Goal: Task Accomplishment & Management: Manage account settings

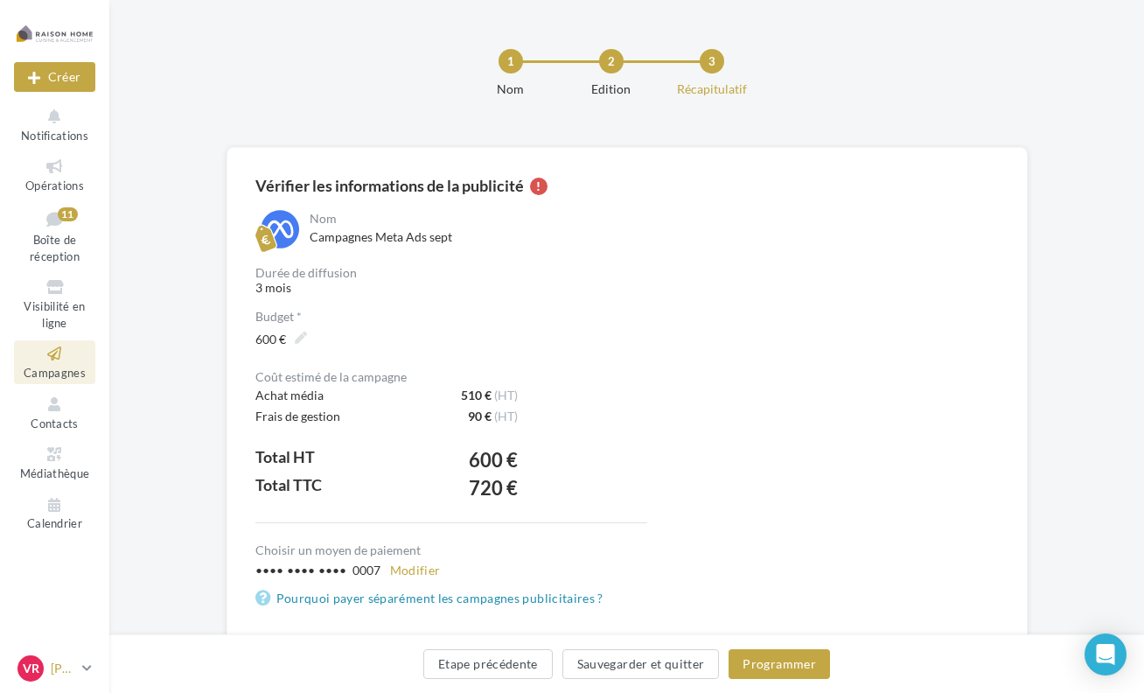
click at [53, 662] on p "[PERSON_NAME]" at bounding box center [63, 668] width 24 height 17
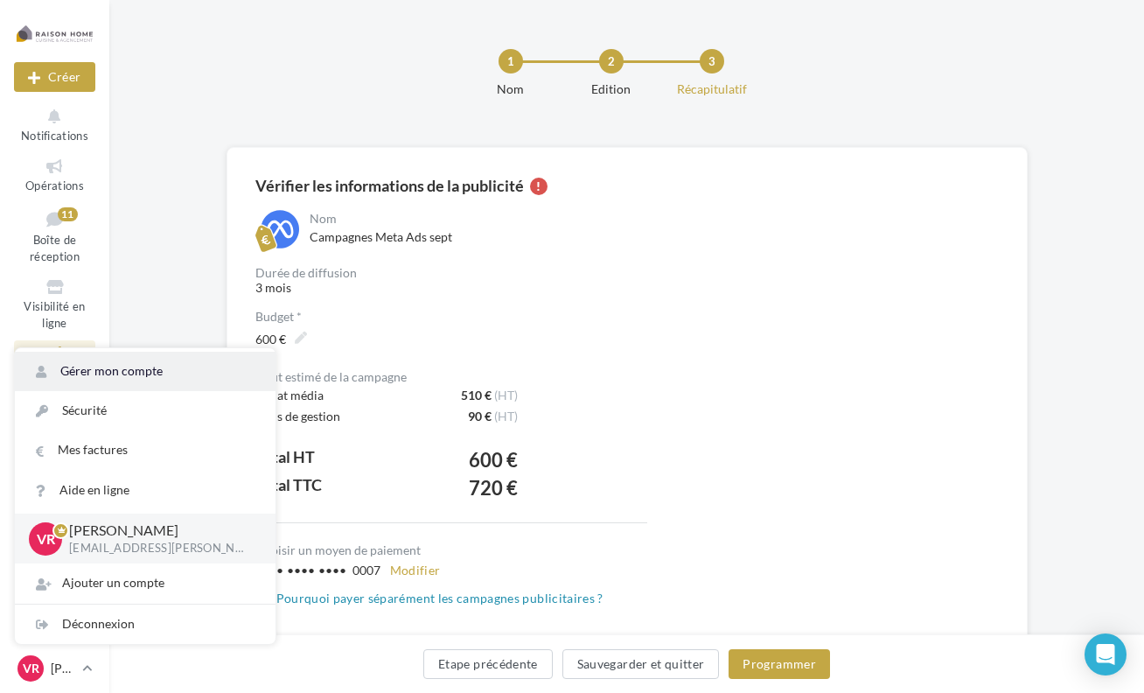
click at [100, 379] on link "Gérer mon compte" at bounding box center [145, 371] width 261 height 39
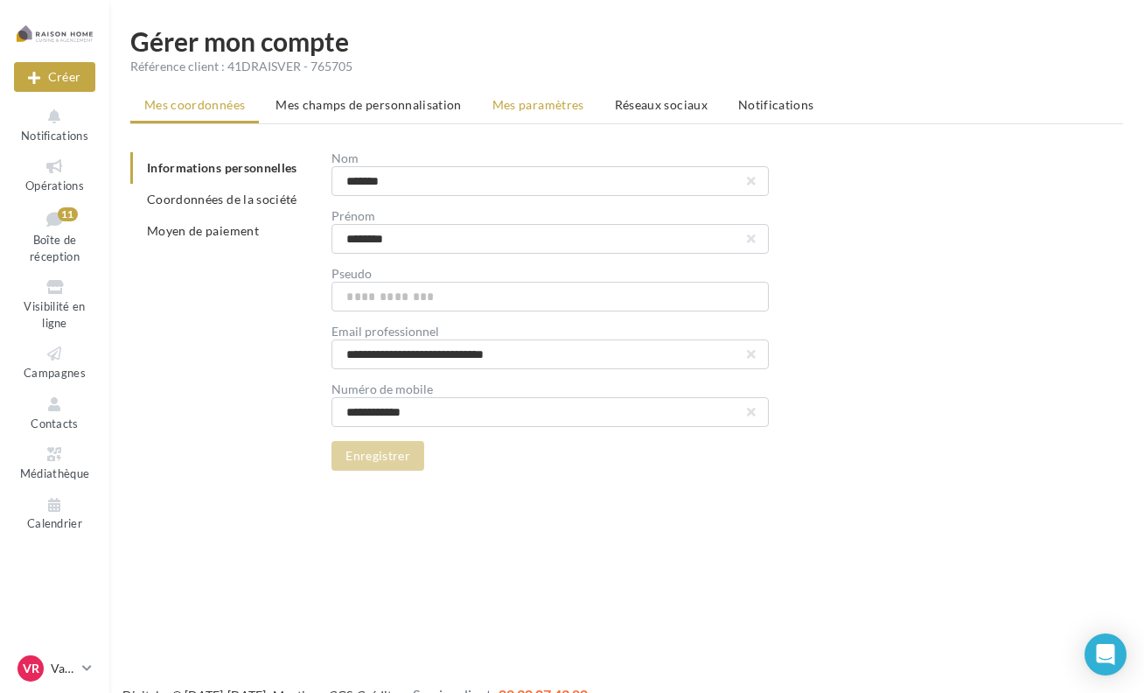
click at [542, 115] on li "Mes paramètres" at bounding box center [539, 104] width 120 height 31
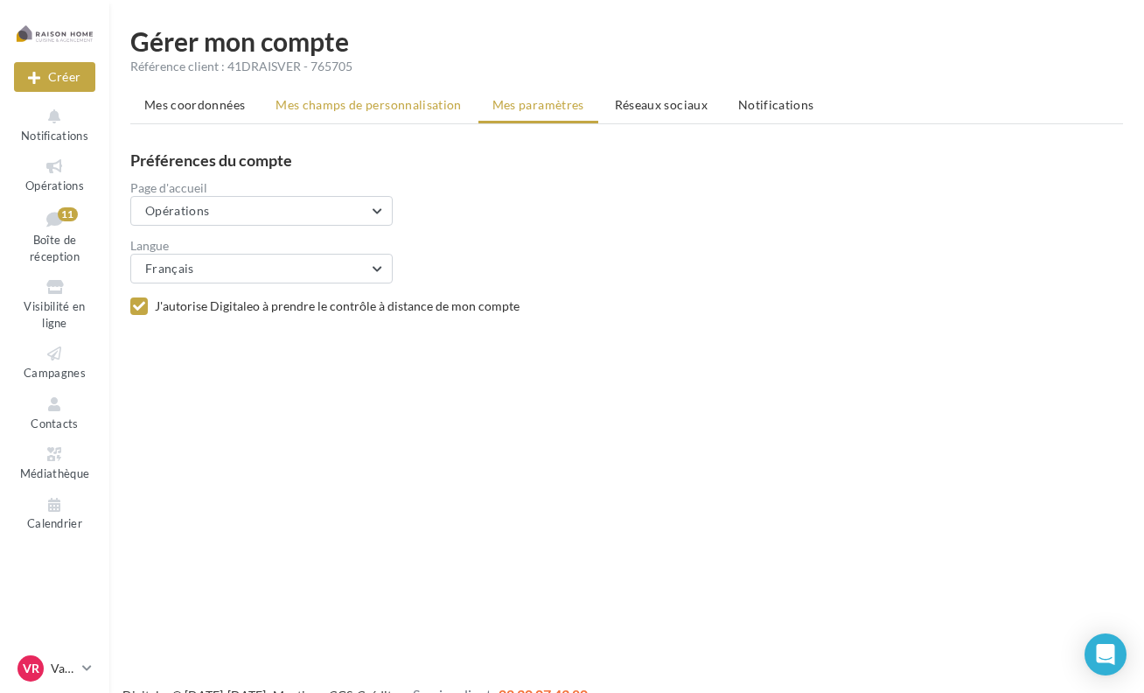
click at [437, 111] on span "Mes champs de personnalisation" at bounding box center [369, 104] width 186 height 15
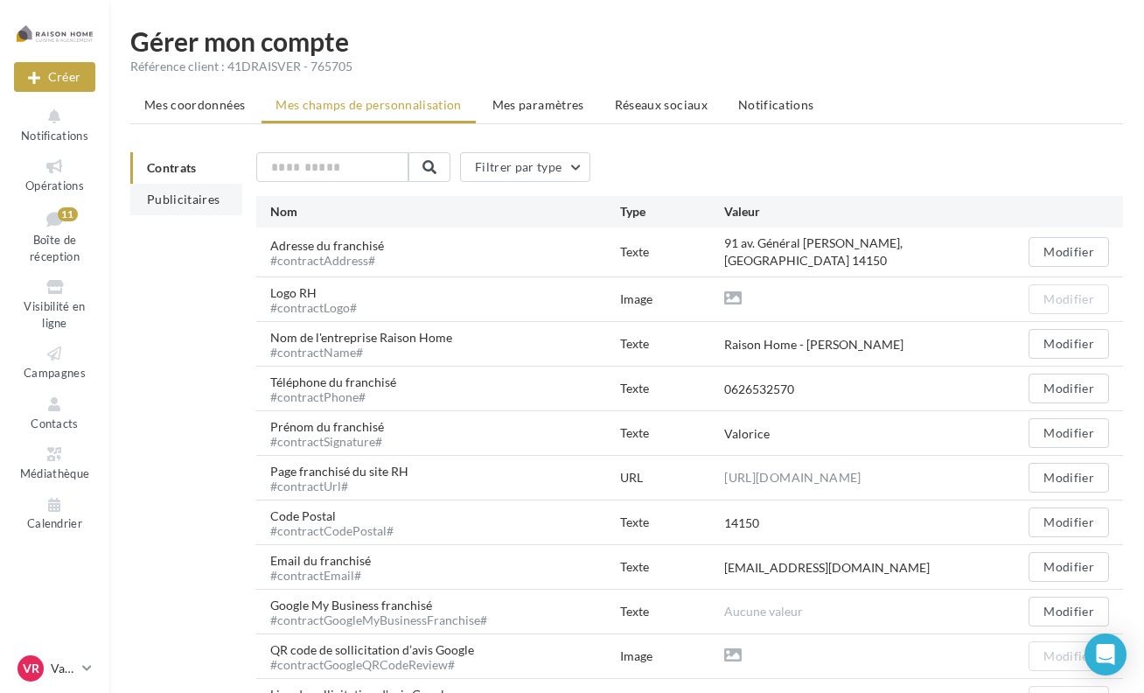
click at [154, 206] on span "Publicitaires" at bounding box center [183, 199] width 73 height 15
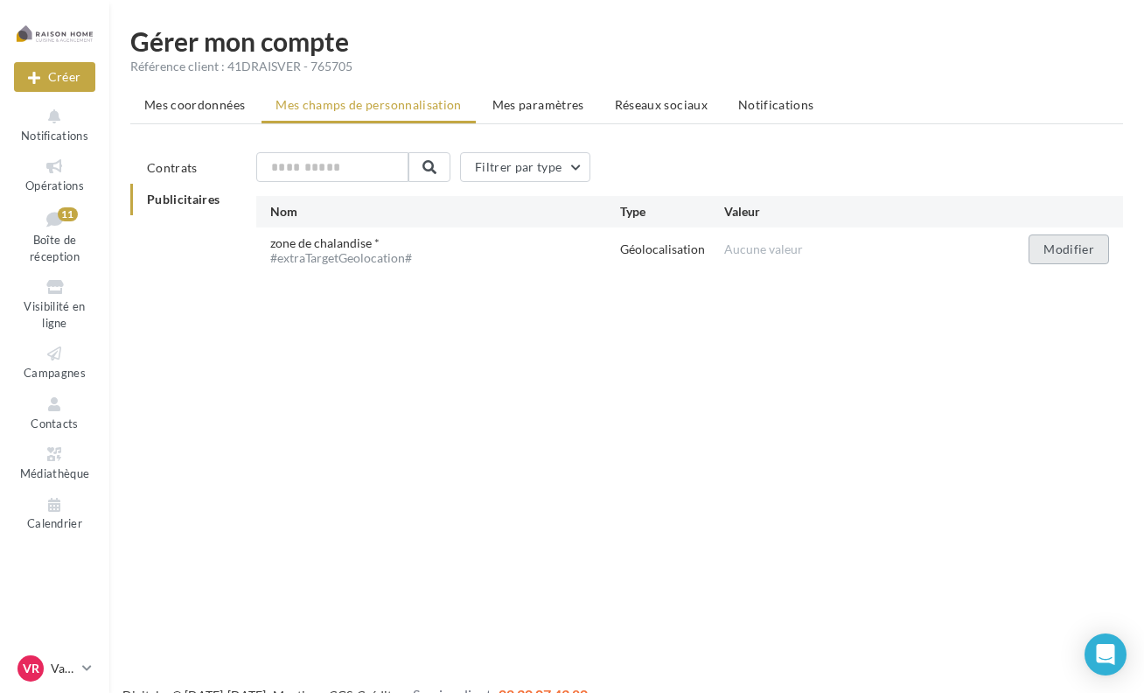
click at [1057, 253] on button "Modifier" at bounding box center [1069, 249] width 80 height 30
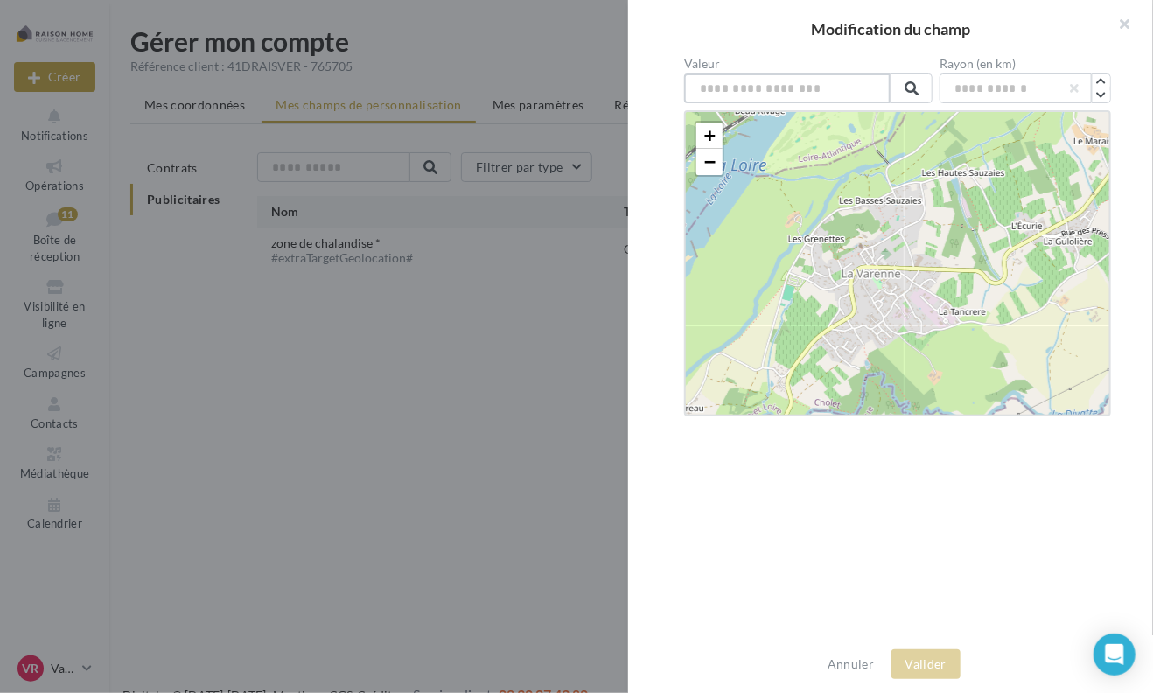
click at [737, 97] on input "text" at bounding box center [787, 88] width 206 height 30
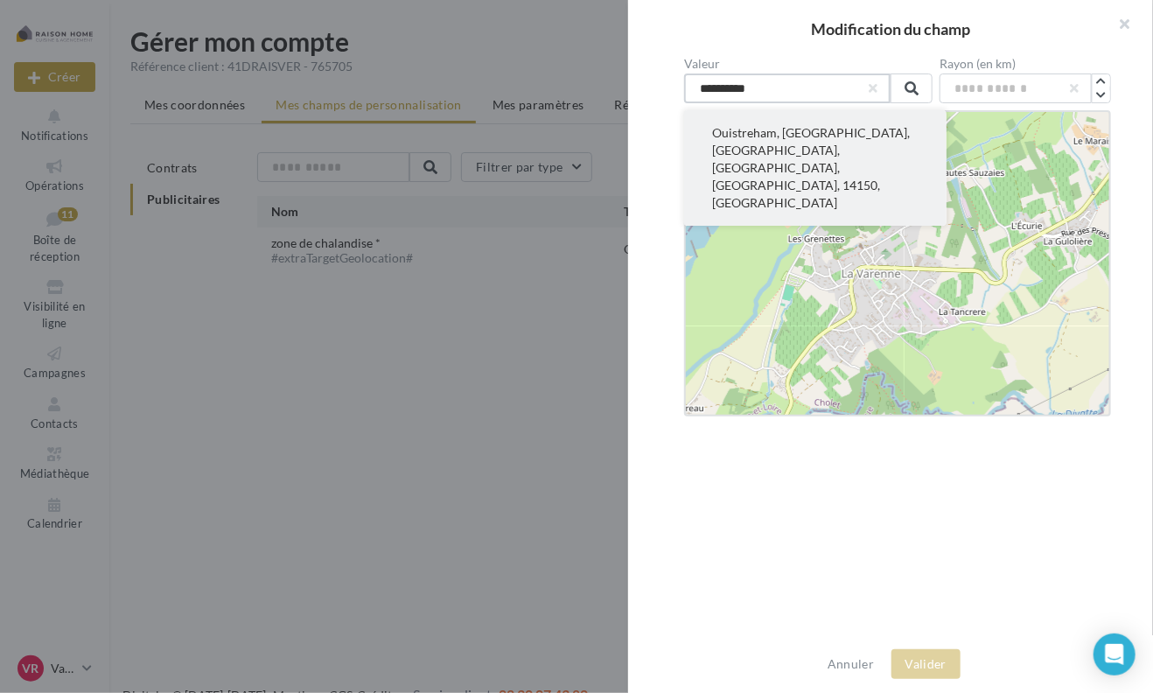
type input "**********"
click at [770, 157] on button "Ouistreham, [GEOGRAPHIC_DATA], [GEOGRAPHIC_DATA], [GEOGRAPHIC_DATA], [GEOGRAPHI…" at bounding box center [815, 167] width 262 height 115
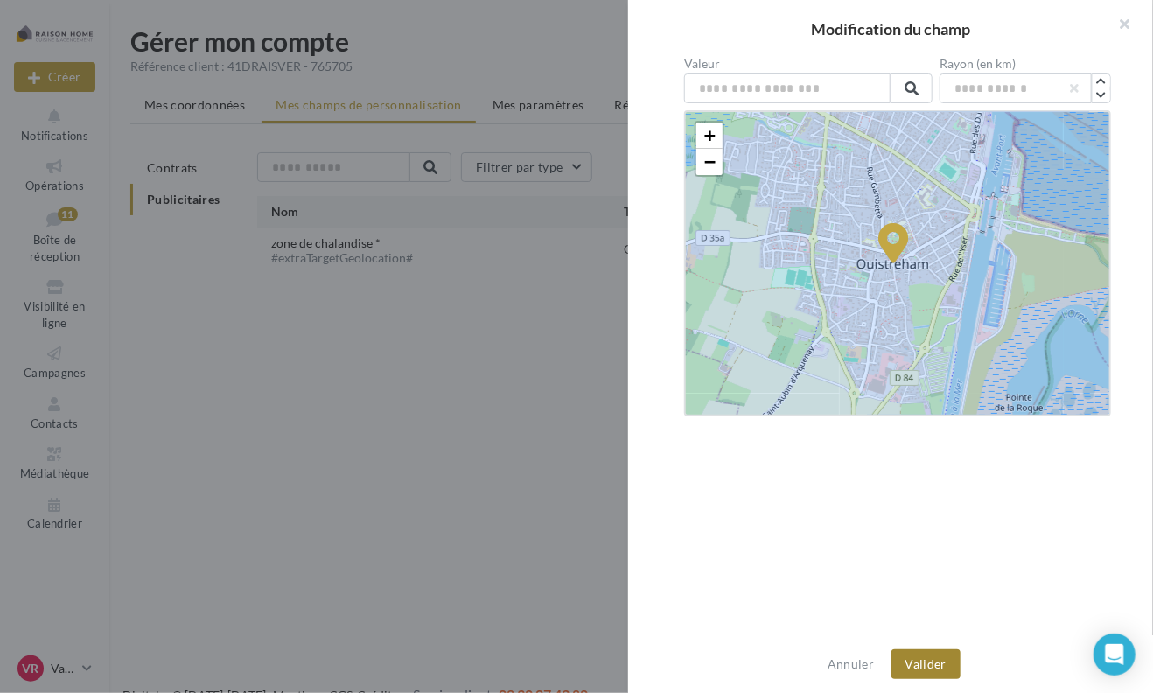
click at [934, 671] on button "Valider" at bounding box center [925, 664] width 69 height 30
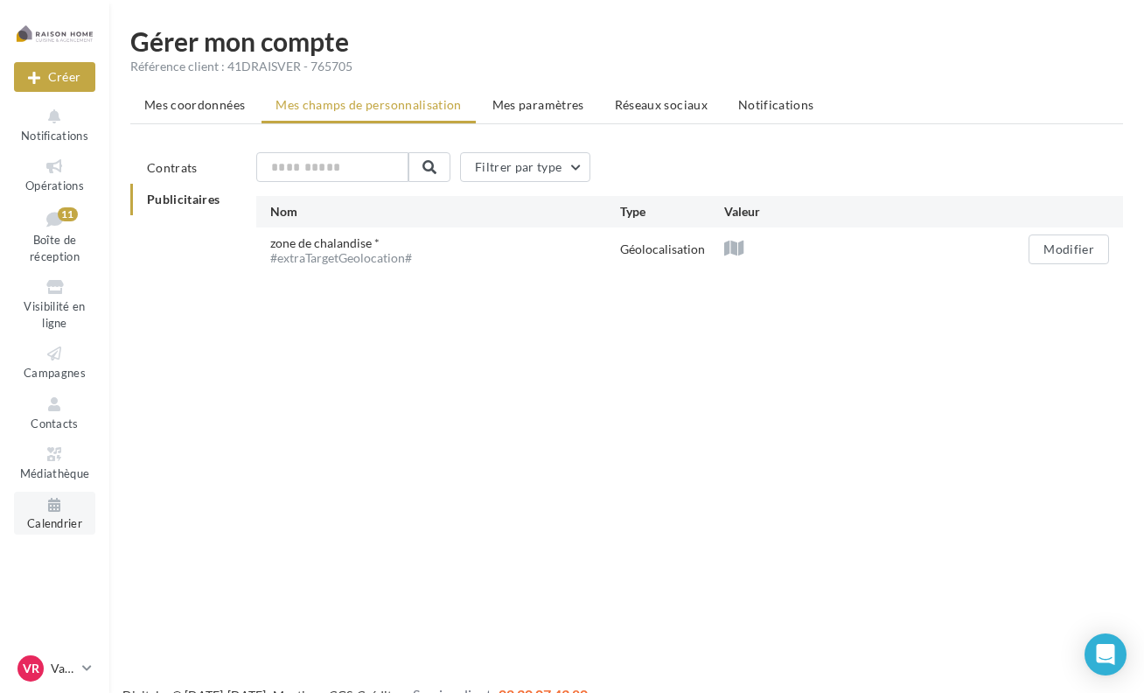
click at [35, 510] on icon at bounding box center [54, 505] width 71 height 20
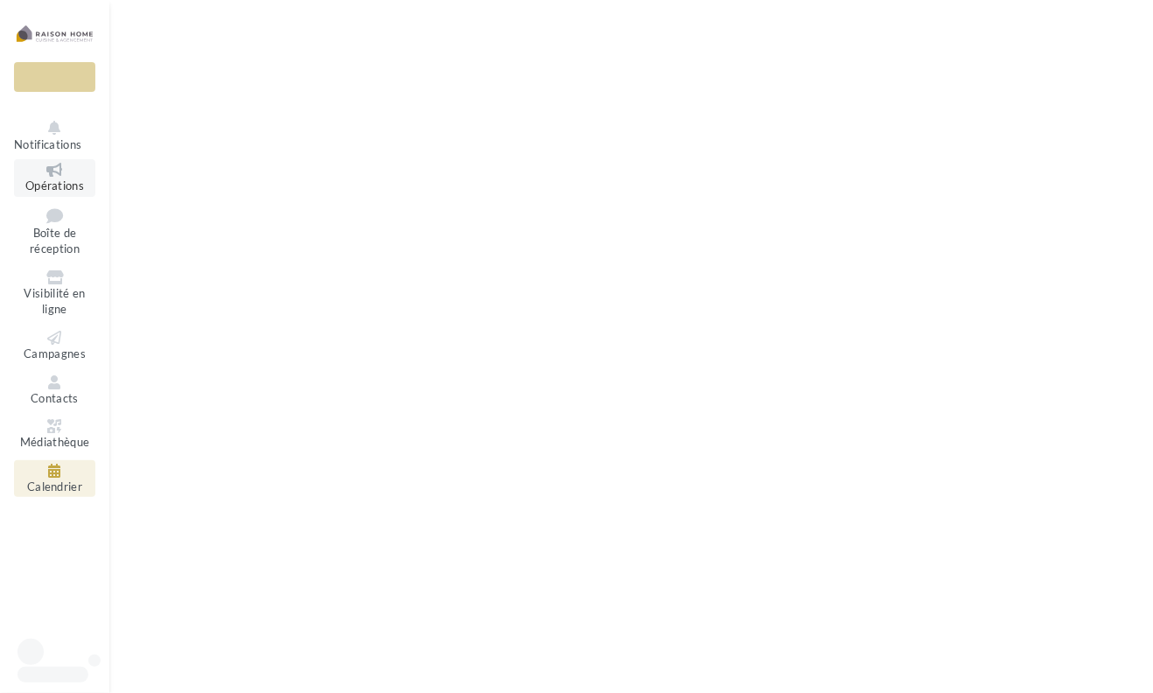
click at [51, 181] on span "Opérations" at bounding box center [54, 185] width 59 height 14
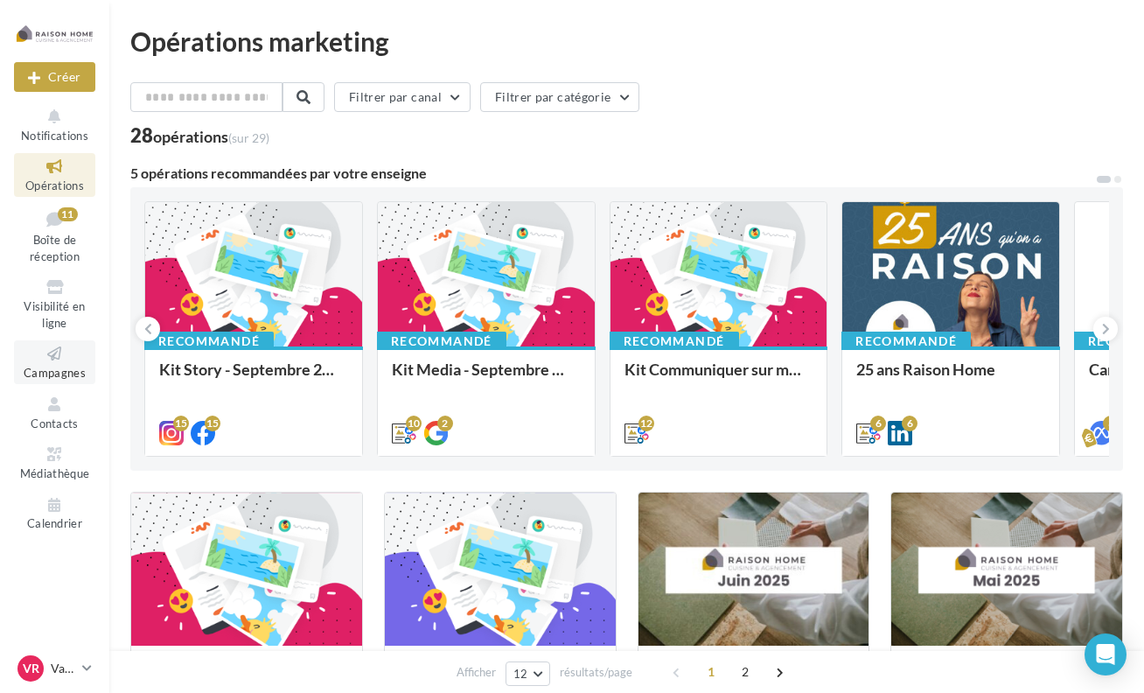
click at [56, 374] on span "Campagnes" at bounding box center [55, 373] width 62 height 14
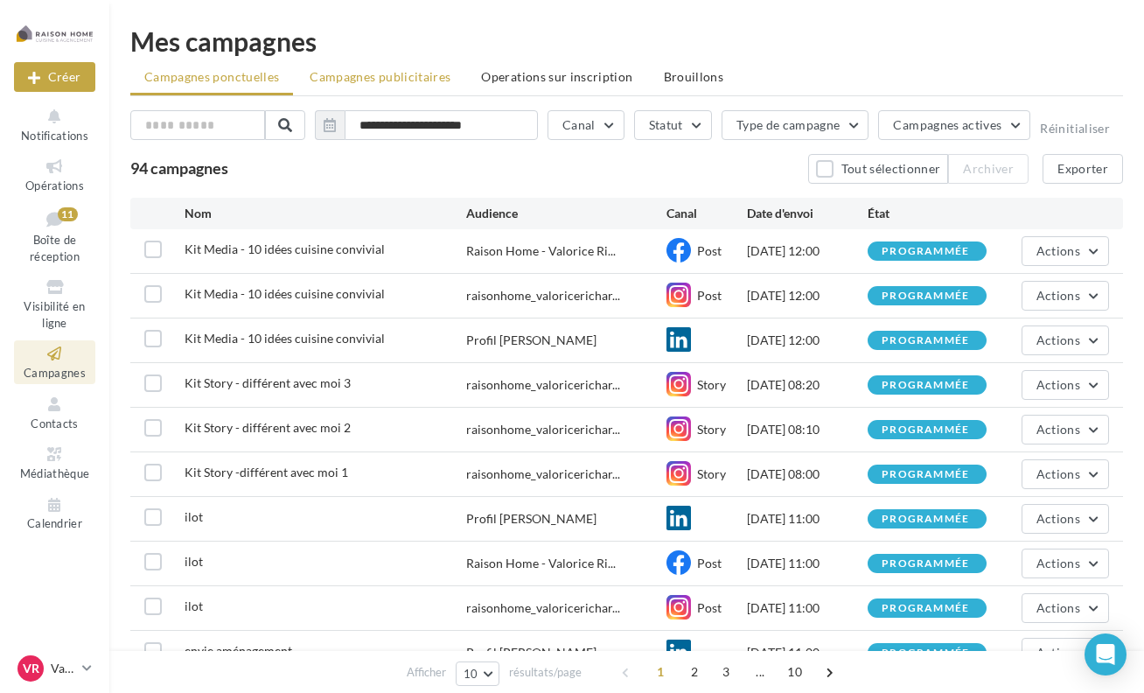
click at [381, 83] on span "Campagnes publicitaires" at bounding box center [380, 76] width 141 height 15
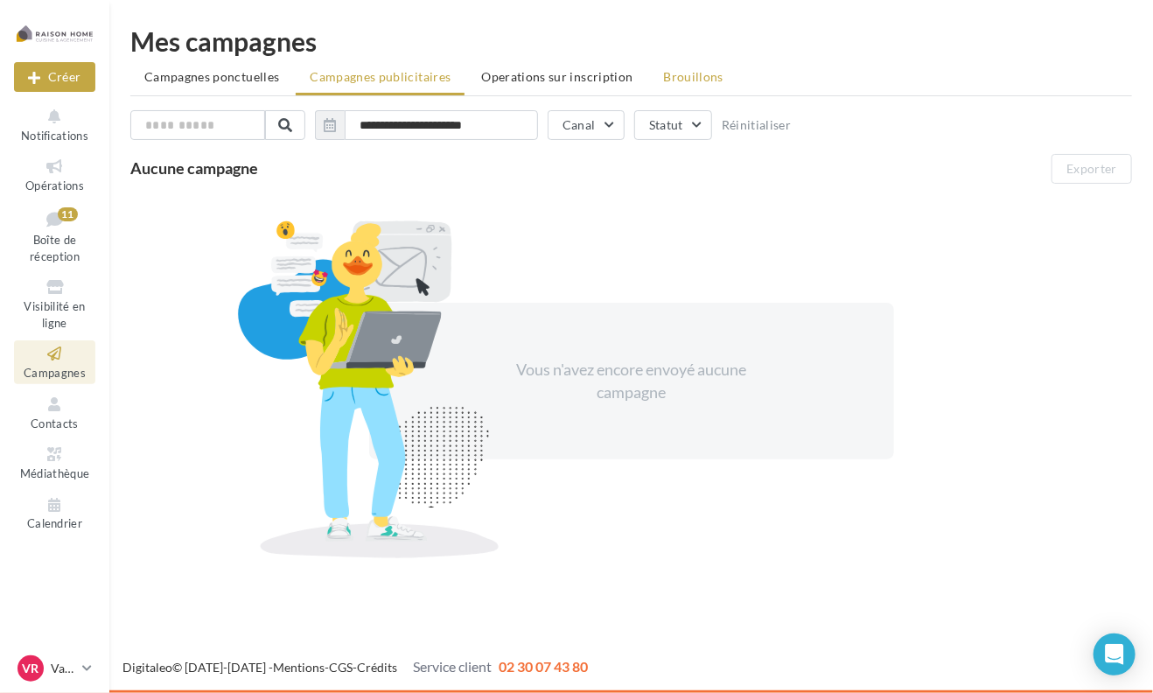
click at [669, 78] on span "Brouillons" at bounding box center [694, 76] width 60 height 15
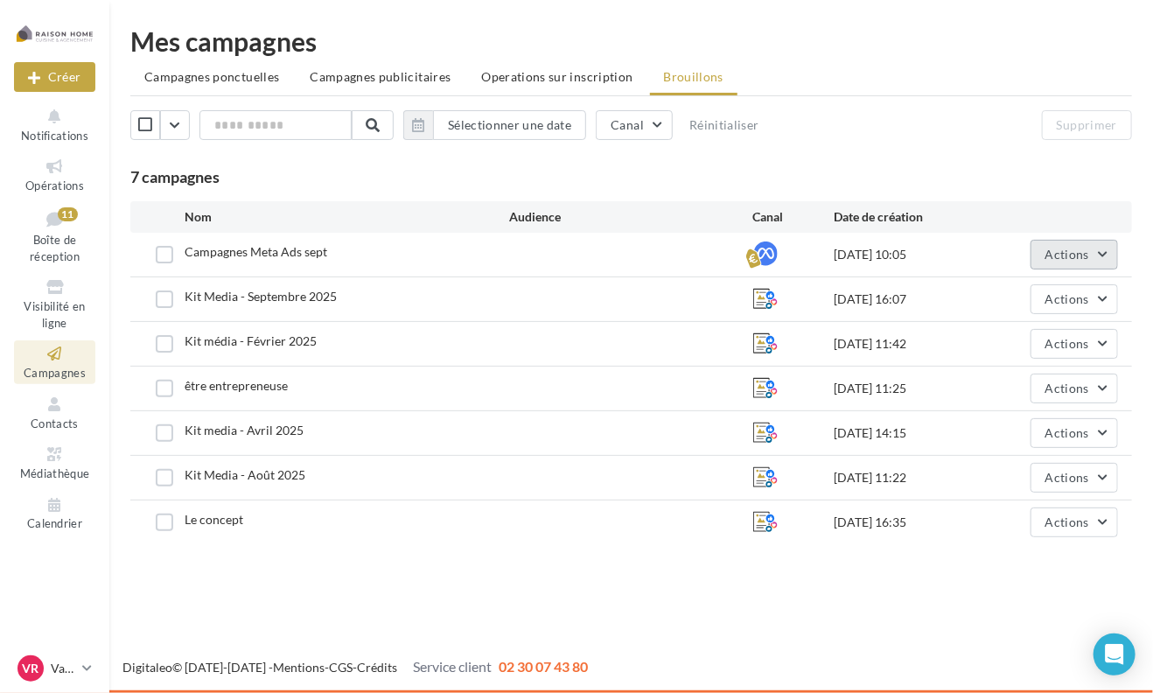
click at [1079, 262] on button "Actions" at bounding box center [1073, 255] width 87 height 30
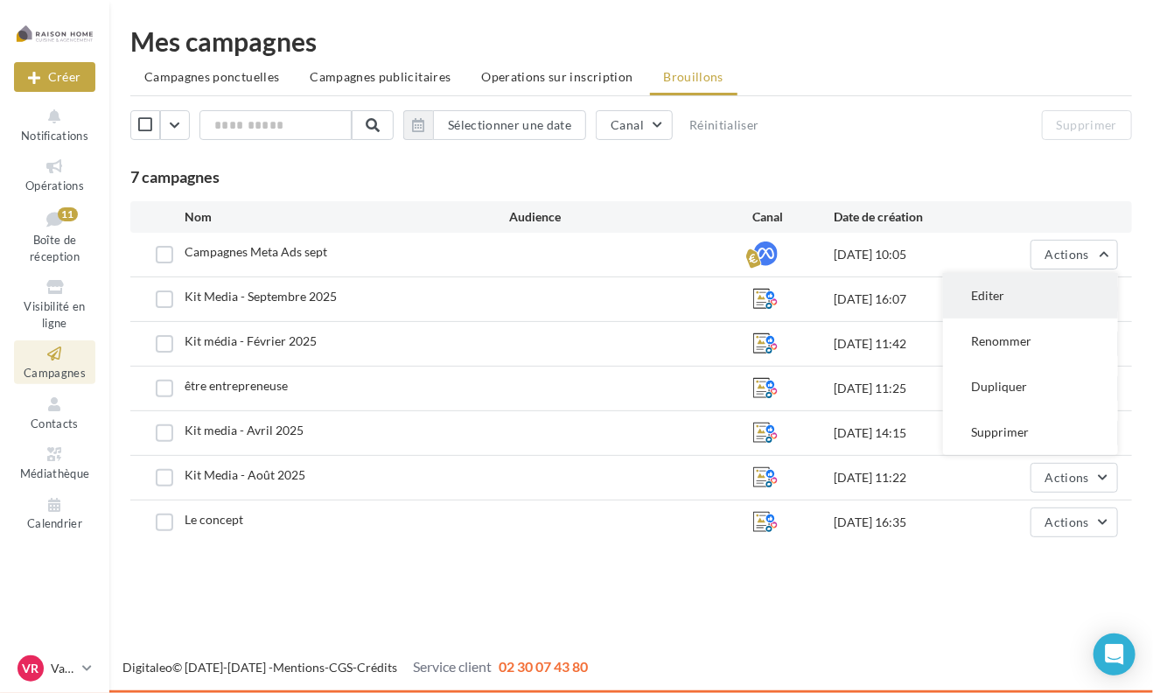
click at [1003, 304] on button "Editer" at bounding box center [1030, 295] width 175 height 45
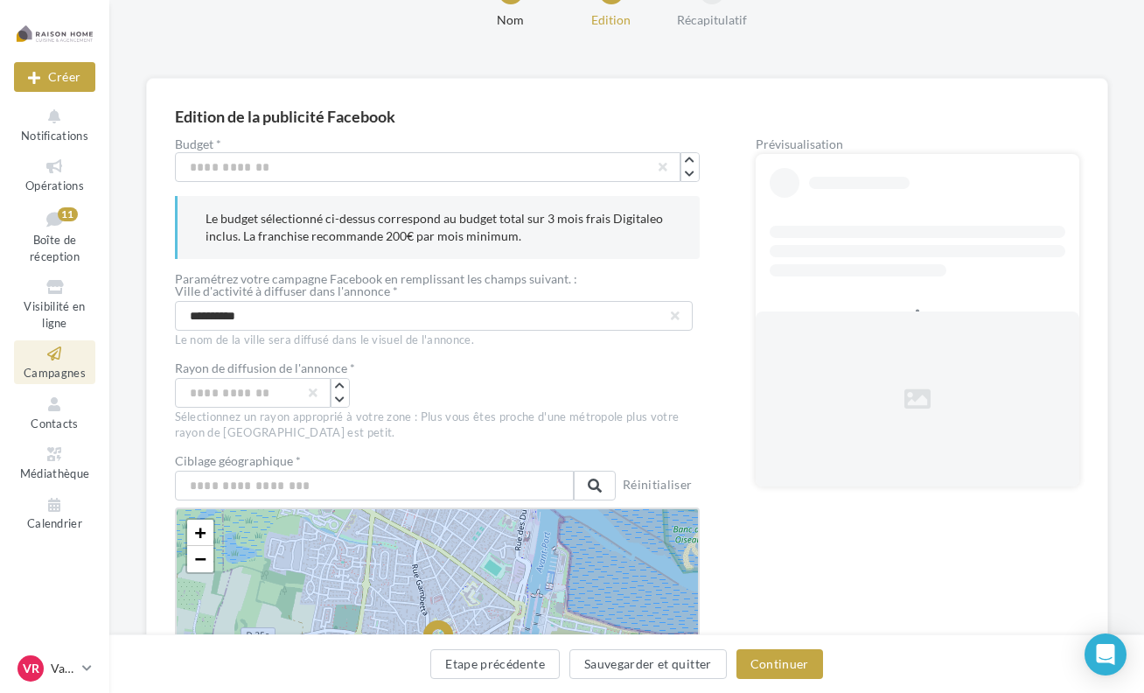
scroll to position [175, 0]
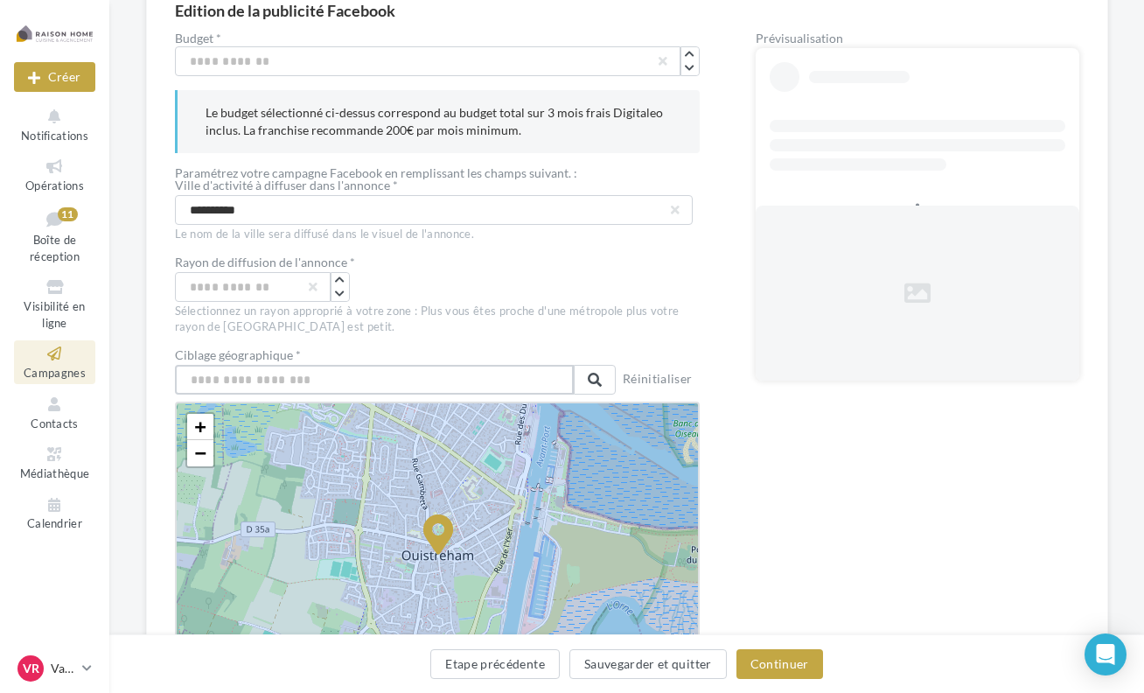
click at [254, 367] on input "text" at bounding box center [374, 380] width 399 height 30
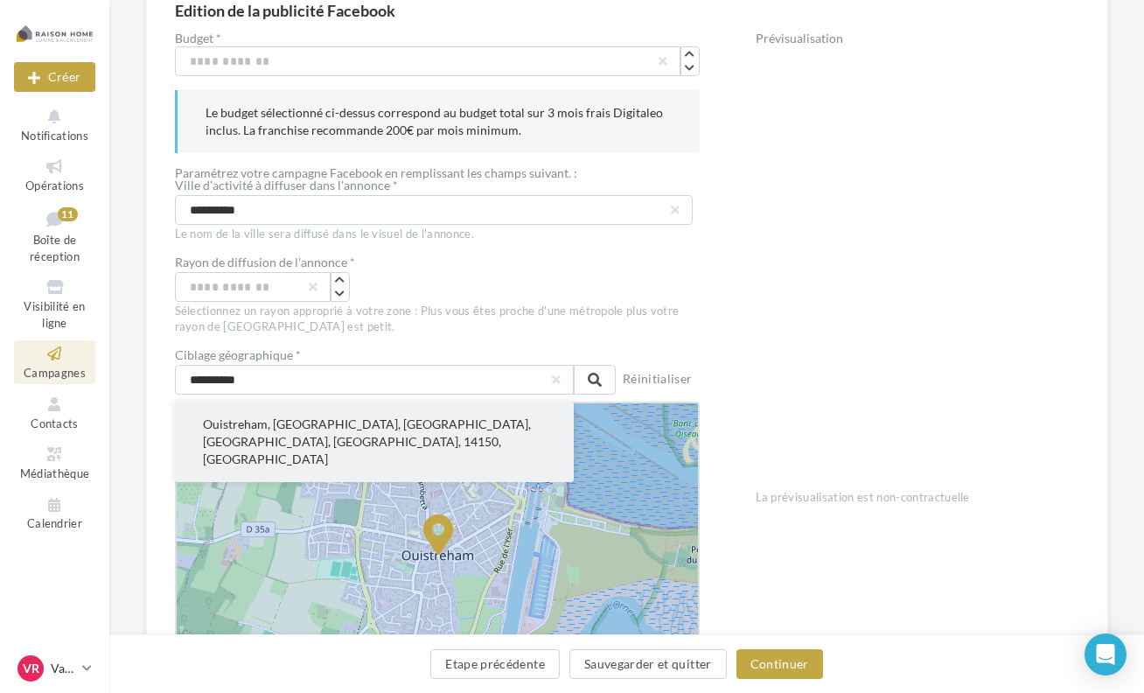
click at [270, 433] on button "Ouistreham, [GEOGRAPHIC_DATA], [GEOGRAPHIC_DATA], [GEOGRAPHIC_DATA], [GEOGRAPHI…" at bounding box center [374, 442] width 399 height 80
type input "**********"
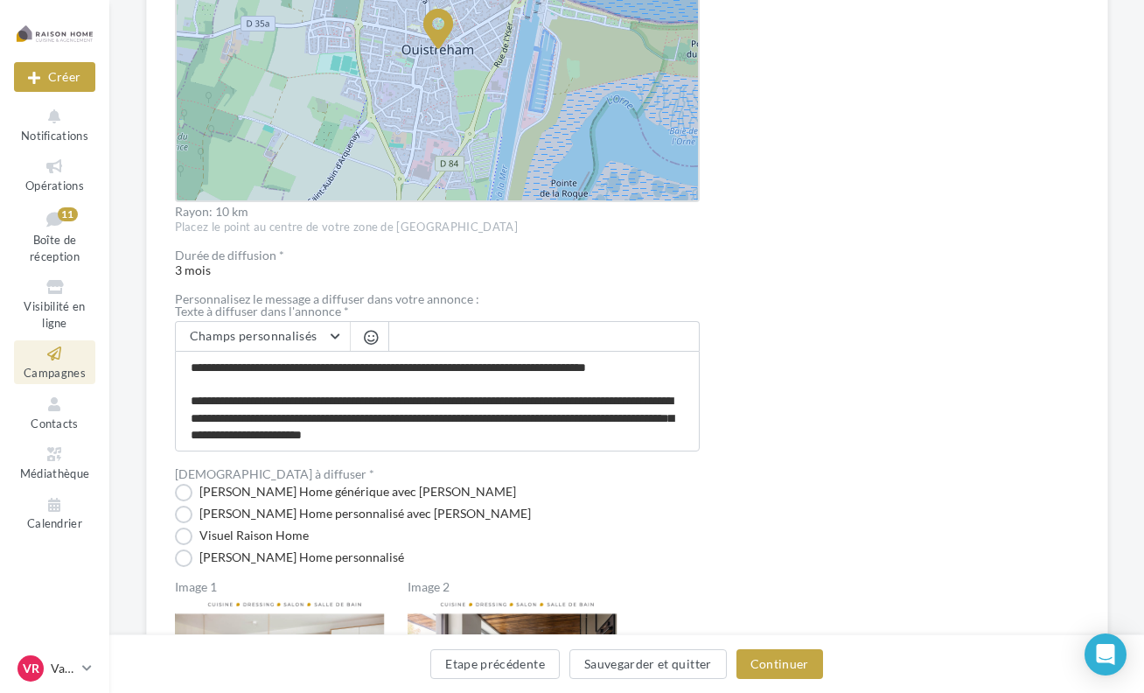
scroll to position [948, 0]
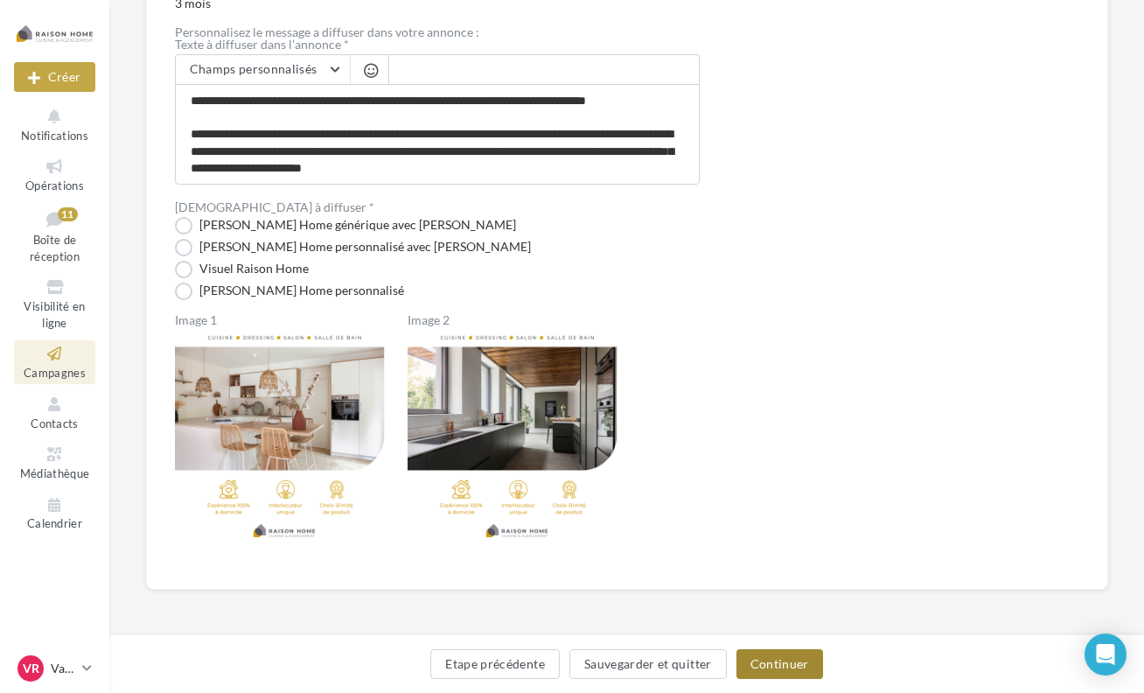
click at [791, 673] on button "Continuer" at bounding box center [780, 664] width 87 height 30
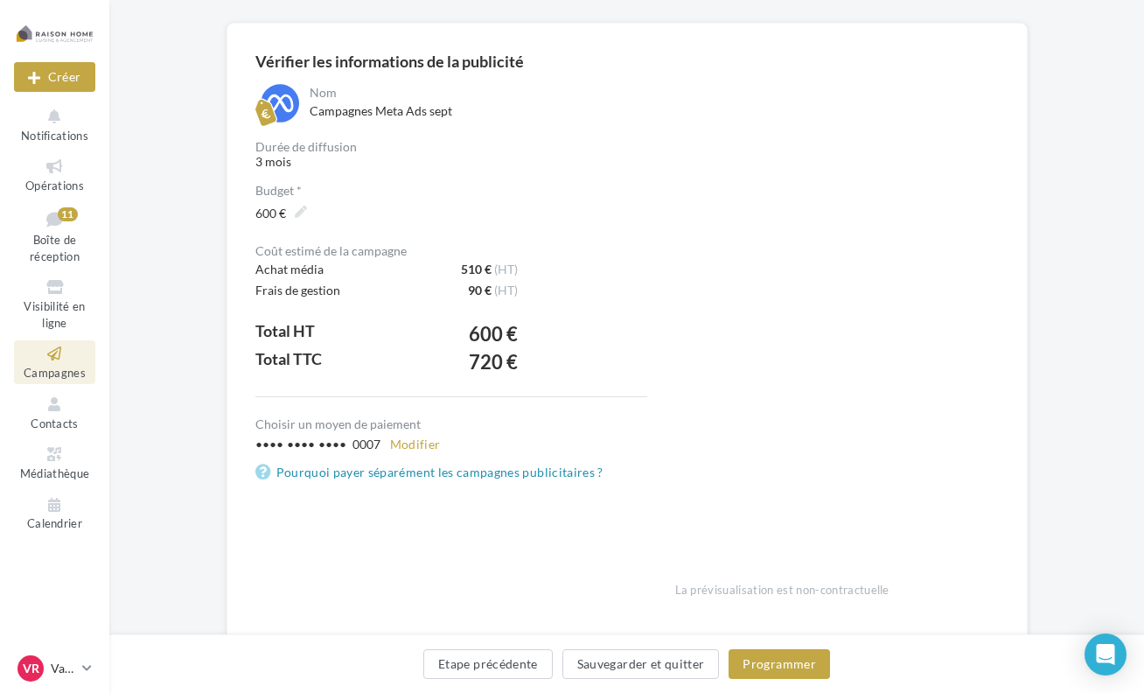
scroll to position [175, 0]
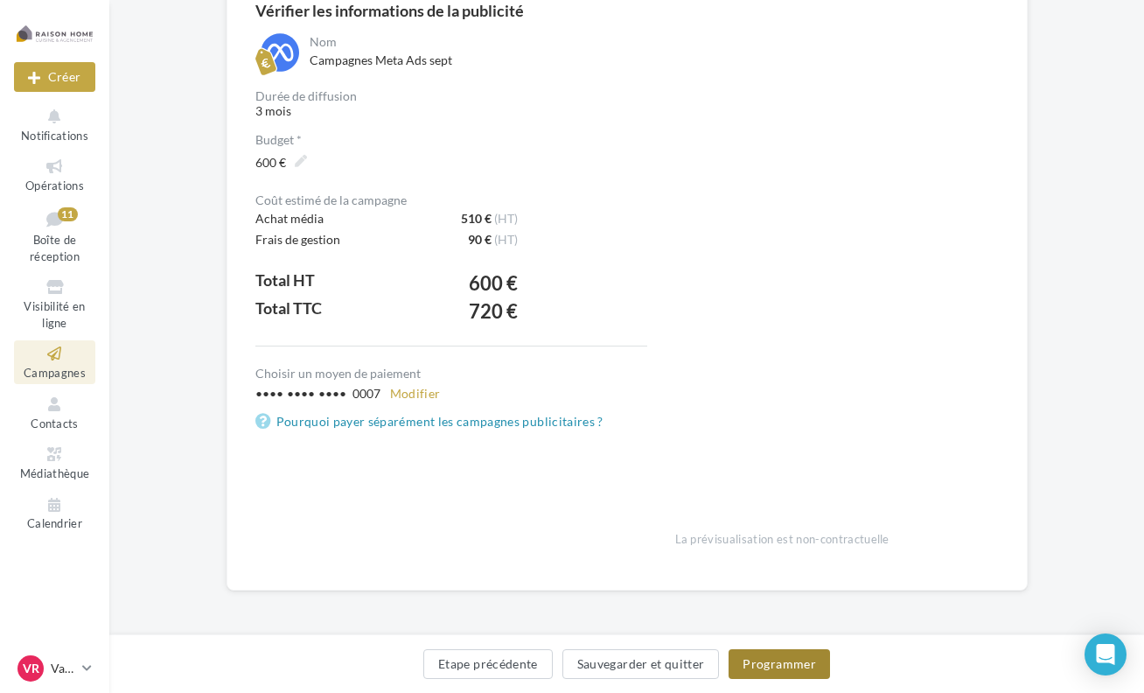
click at [786, 669] on button "Programmer" at bounding box center [779, 664] width 101 height 30
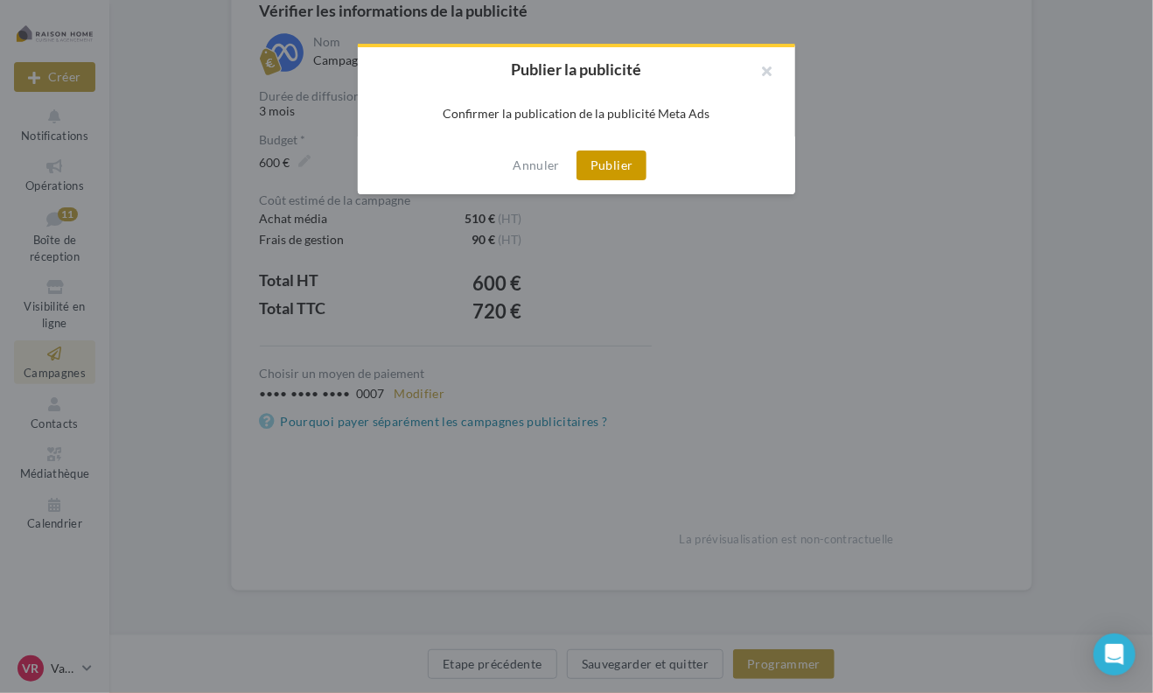
click at [614, 174] on button "Publier" at bounding box center [611, 165] width 70 height 30
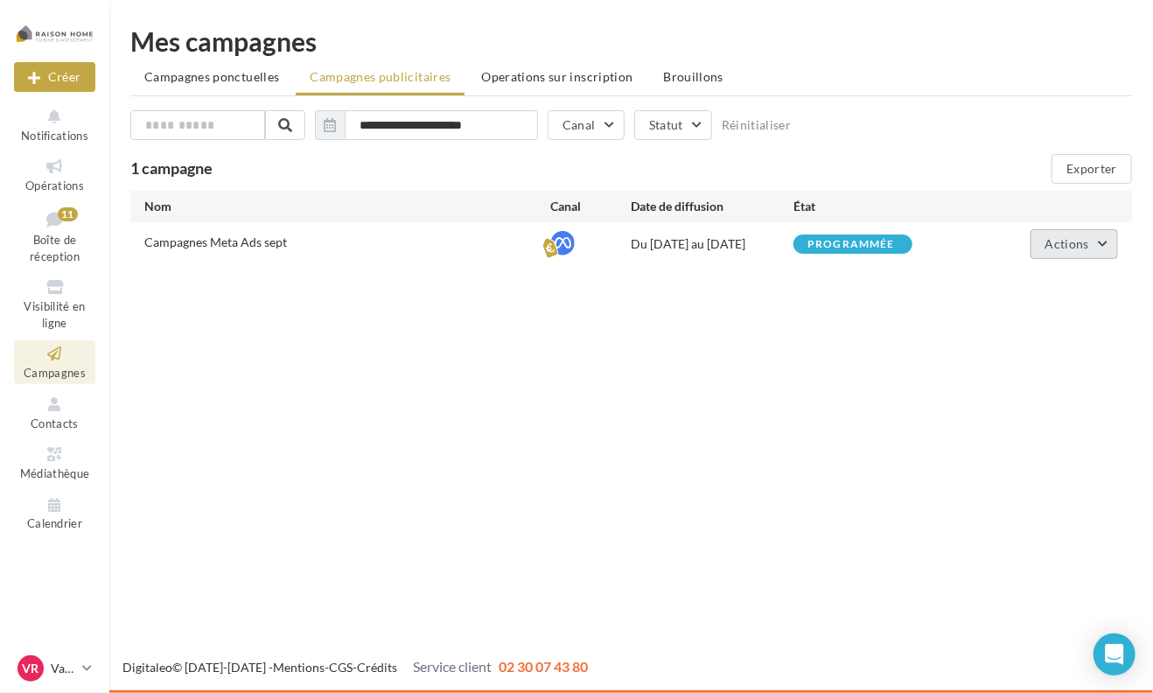
click at [1082, 242] on span "Actions" at bounding box center [1067, 243] width 44 height 15
click at [720, 367] on div "Nouvelle campagne Créer Notifications Opérations Boîte de réception 11 Visibili…" at bounding box center [576, 346] width 1153 height 693
click at [262, 90] on li "Campagnes ponctuelles" at bounding box center [211, 76] width 163 height 31
